Goal: Information Seeking & Learning: Learn about a topic

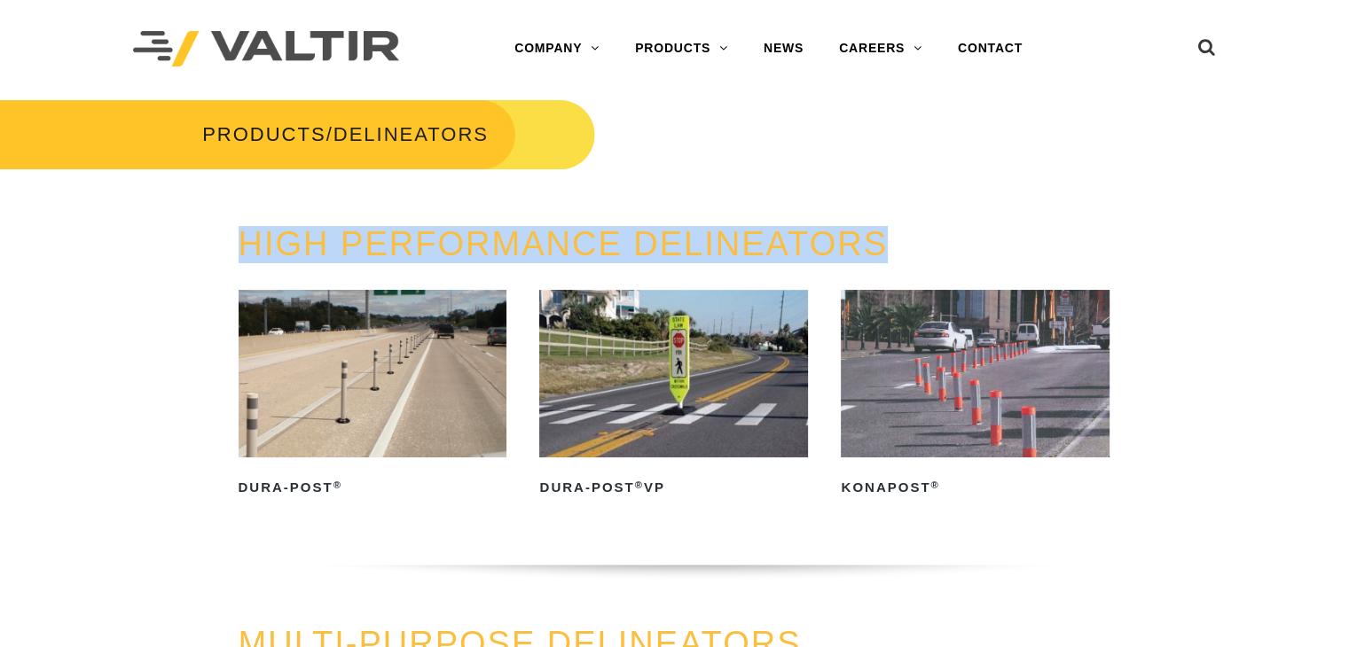
drag, startPoint x: 929, startPoint y: 232, endPoint x: 234, endPoint y: 239, distance: 694.5
click at [234, 239] on div "HIGH PERFORMANCE DELINEATORS Dura-Post ® Read more Dura-Post ® VP Read more Kon…" at bounding box center [674, 425] width 899 height 399
copy link "HIGH PERFORMANCE DELINEATORS"
click at [1043, 107] on div "PRODUCTS / DELINEATORS" at bounding box center [675, 162] width 1376 height 128
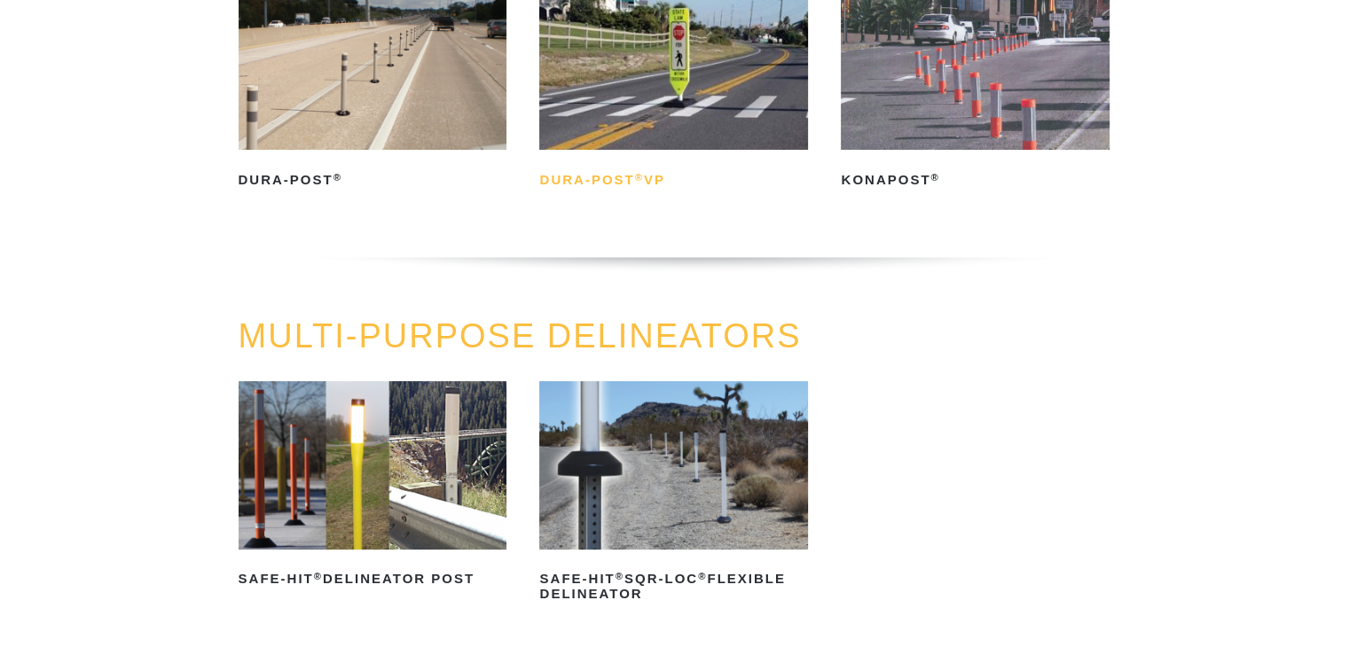
scroll to position [255, 0]
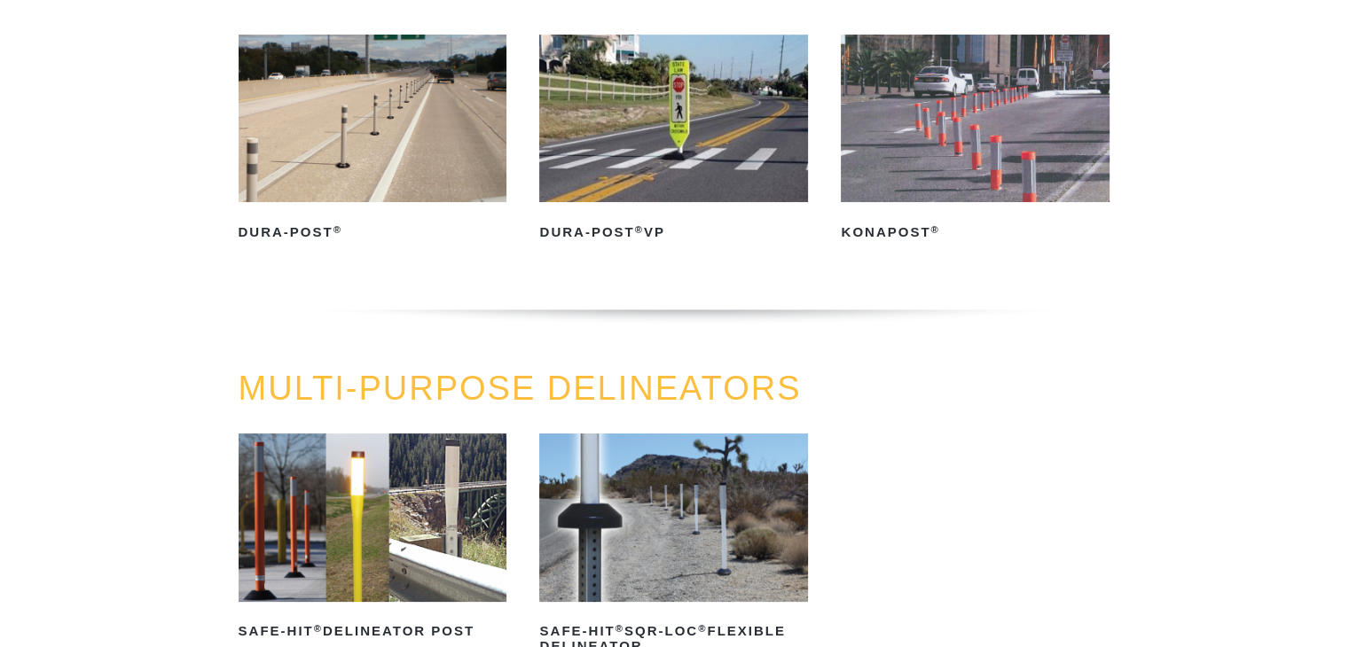
click at [600, 388] on link "MULTI-PURPOSE DELINEATORS" at bounding box center [520, 388] width 563 height 37
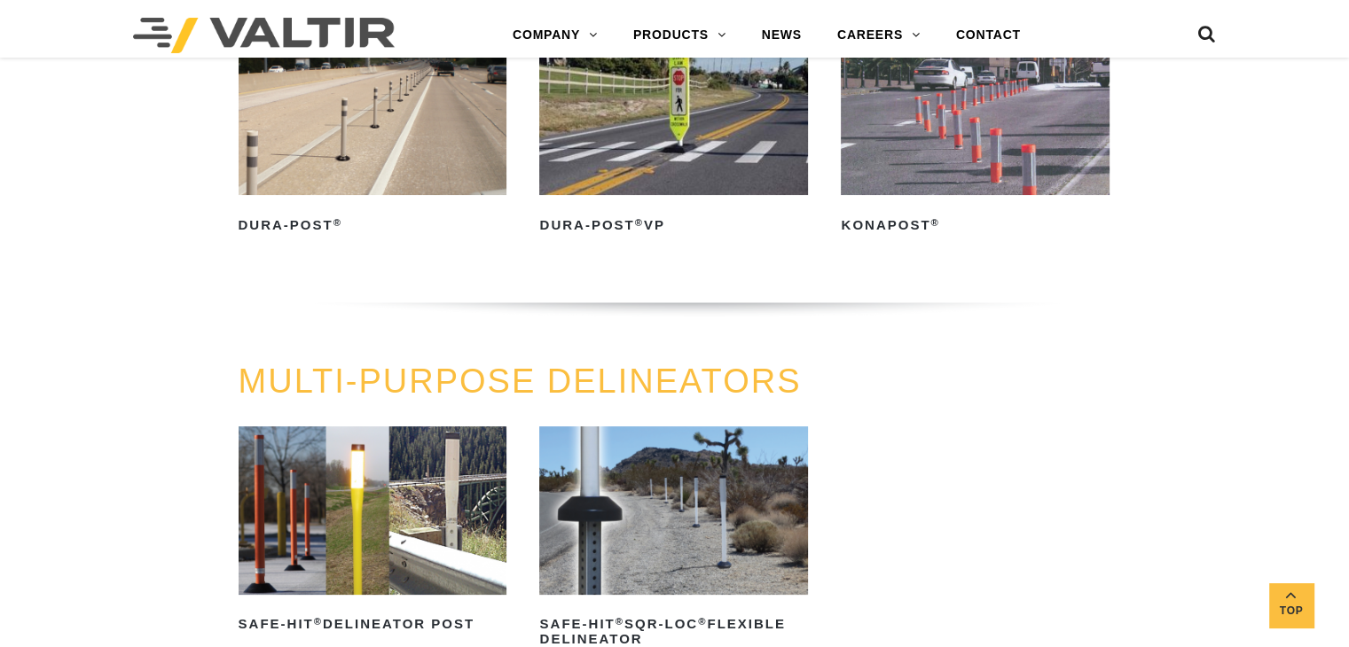
scroll to position [362, 0]
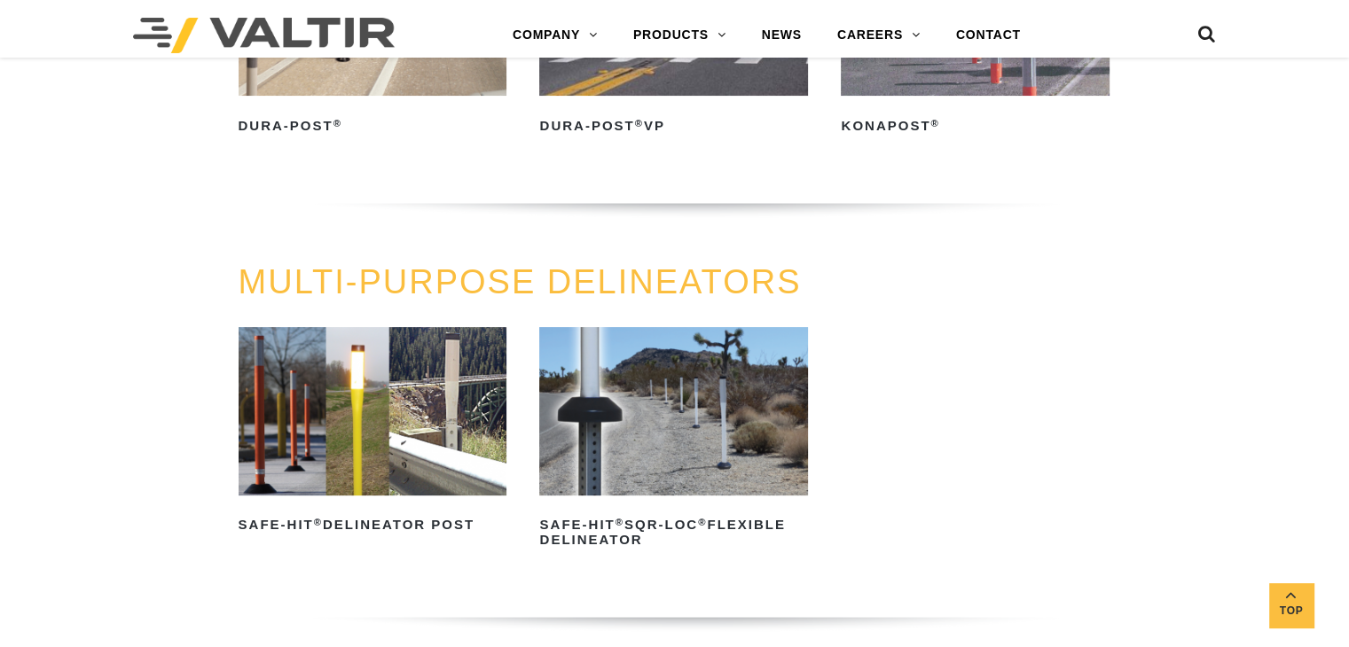
click at [483, 264] on link "MULTI-PURPOSE DELINEATORS" at bounding box center [520, 281] width 563 height 37
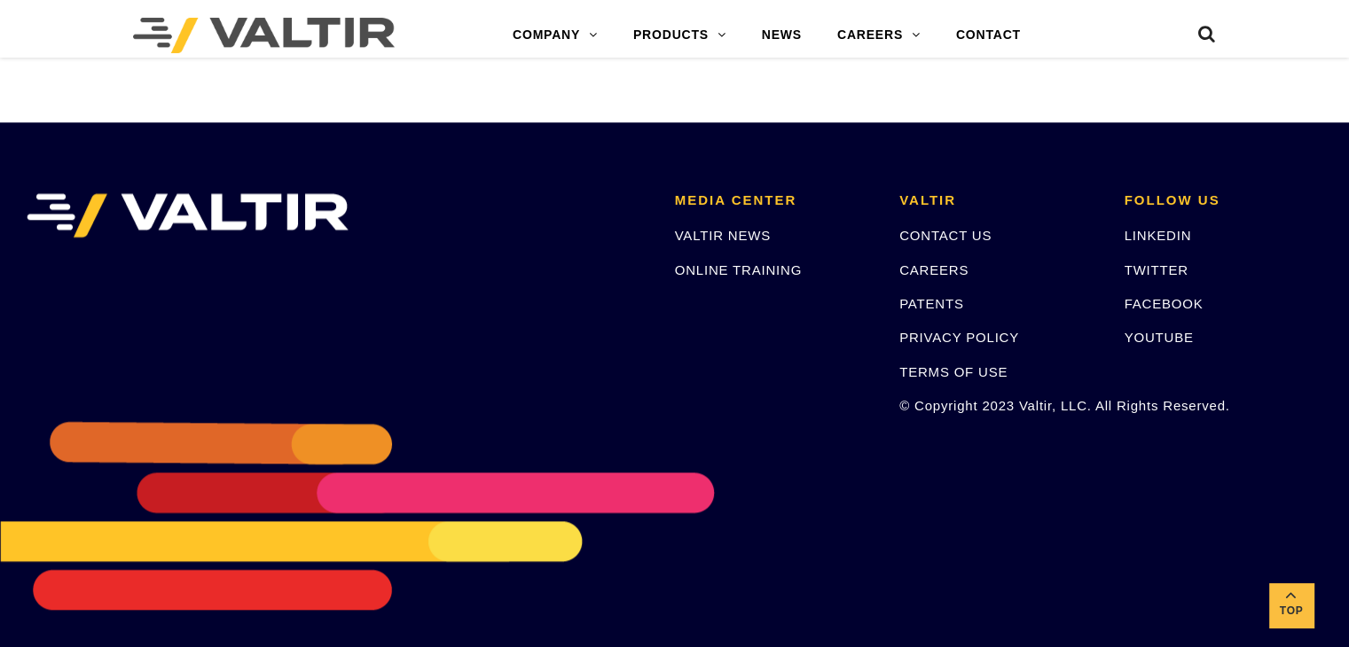
scroll to position [1722, 0]
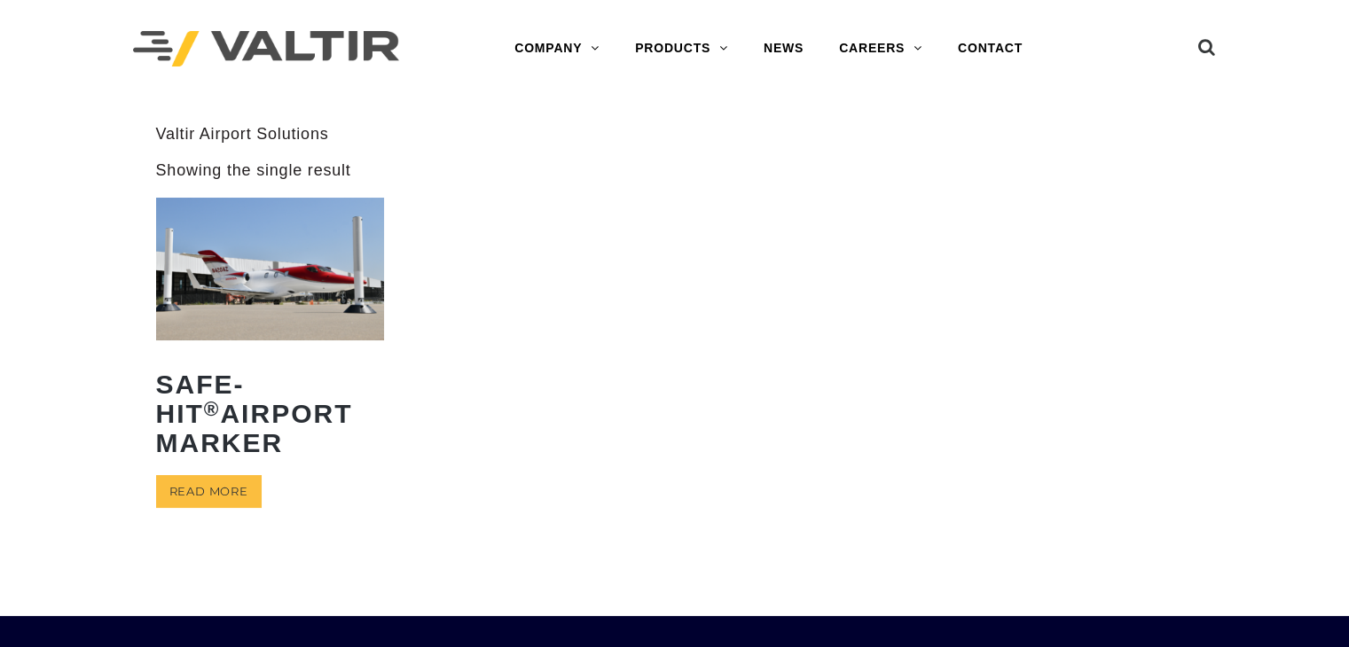
click at [618, 184] on div "**********" at bounding box center [675, 348] width 1064 height 448
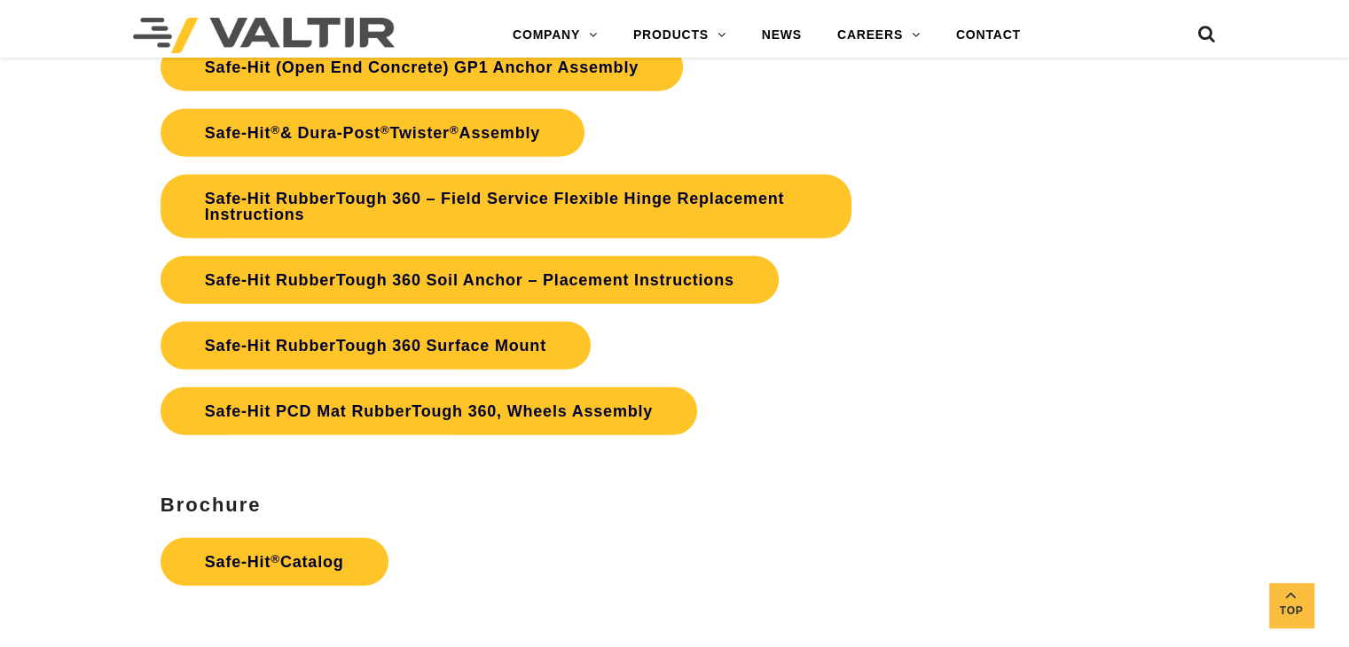
scroll to position [3527, 0]
